Goal: Answer question/provide support

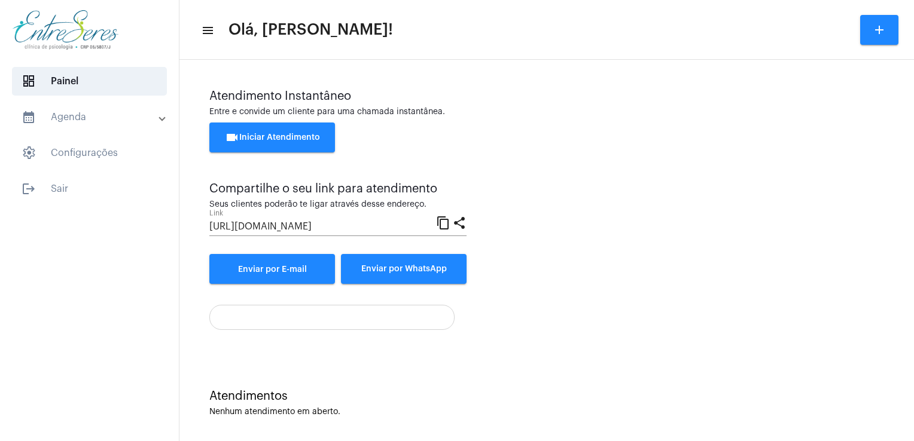
click at [518, 234] on div "Atendimento Instantâneo Entre e convide um cliente para uma chamada instantânea…" at bounding box center [546, 187] width 675 height 194
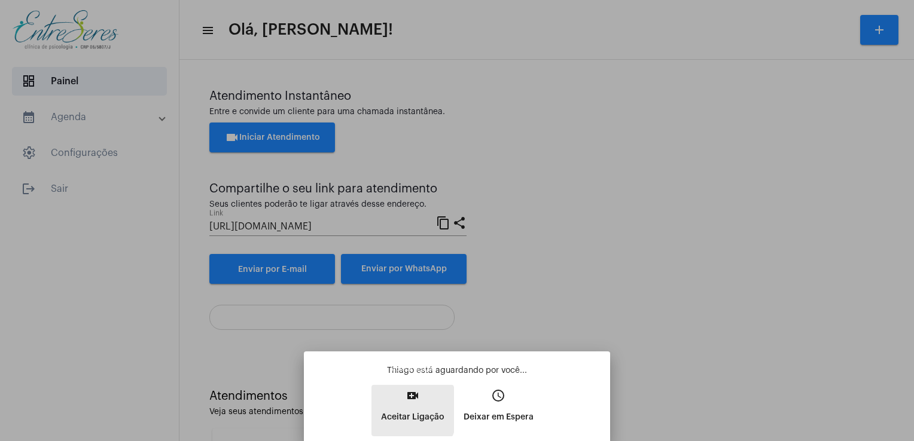
click at [395, 410] on p "Aceitar Ligação" at bounding box center [412, 418] width 63 height 22
